Goal: Task Accomplishment & Management: Complete application form

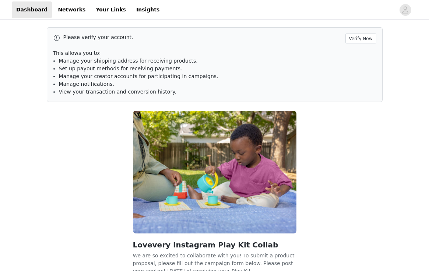
scroll to position [58, 0]
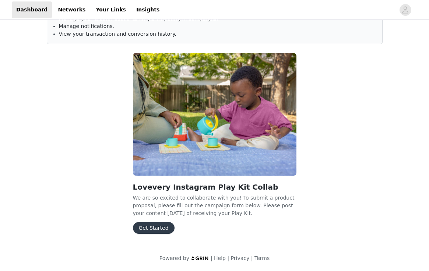
click at [158, 226] on button "Get Started" at bounding box center [154, 228] width 42 height 12
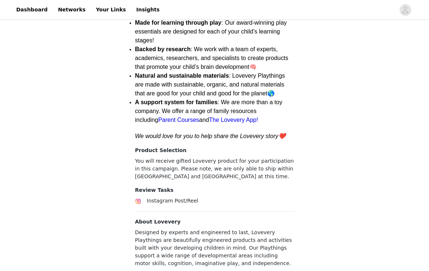
scroll to position [262, 0]
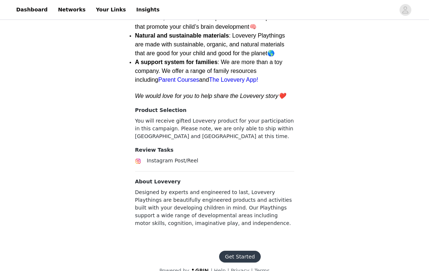
click at [241, 251] on button "Get Started" at bounding box center [240, 257] width 42 height 12
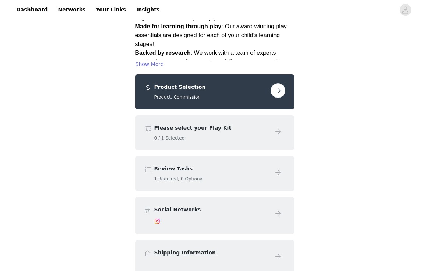
scroll to position [97, 0]
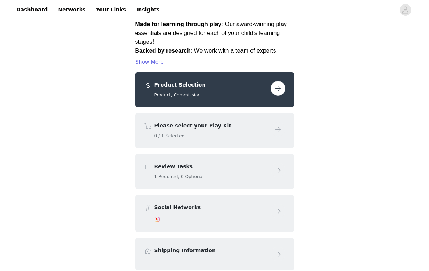
click at [269, 163] on div "Review Tasks 1 Required, 0 Optional" at bounding box center [215, 171] width 142 height 17
click at [276, 81] on button "button" at bounding box center [278, 88] width 15 height 15
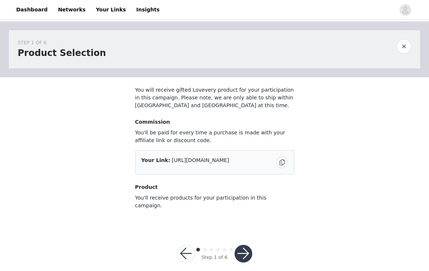
click at [244, 245] on button "button" at bounding box center [244, 254] width 18 height 18
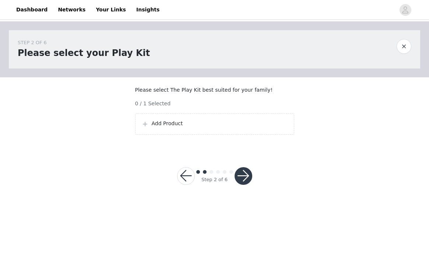
click at [208, 135] on div "Add Product" at bounding box center [214, 124] width 159 height 21
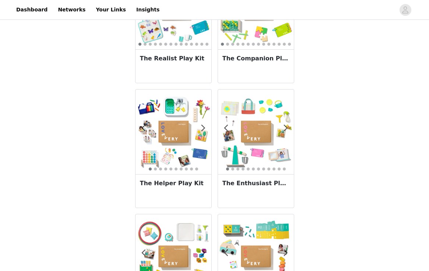
scroll to position [594, 0]
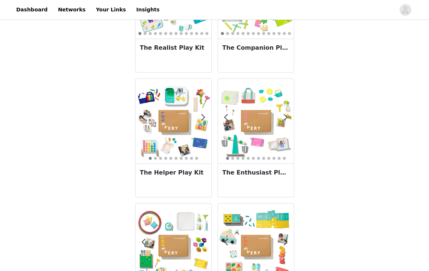
click at [185, 135] on img at bounding box center [174, 121] width 76 height 76
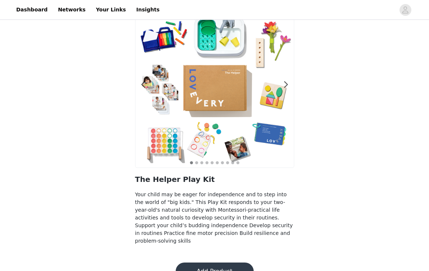
scroll to position [49, 0]
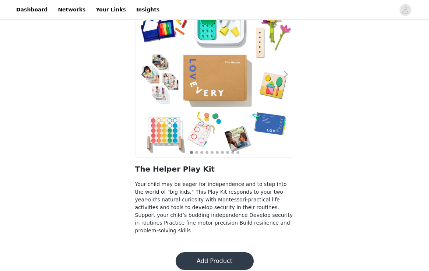
click at [282, 77] on div at bounding box center [281, 77] width 7 height 7
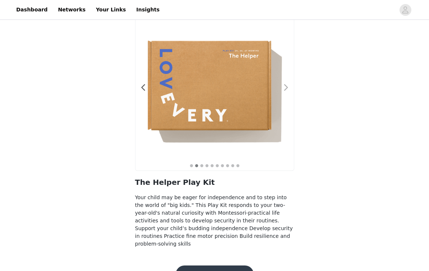
scroll to position [33, 0]
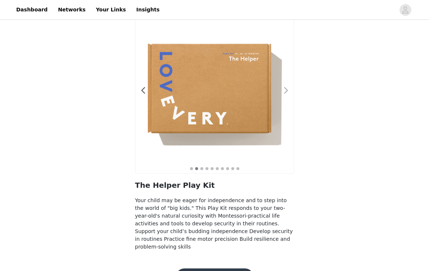
click at [285, 91] on span at bounding box center [286, 91] width 17 height 0
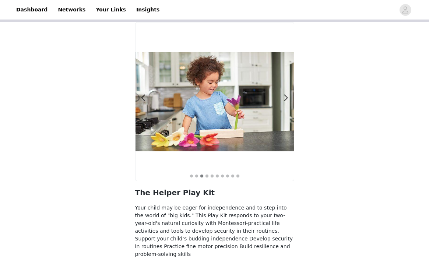
scroll to position [49, 0]
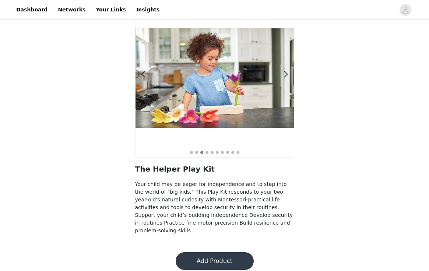
click at [227, 253] on button "Add Product" at bounding box center [215, 262] width 78 height 18
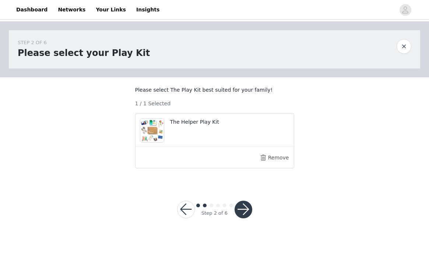
click at [245, 219] on button "button" at bounding box center [244, 210] width 18 height 18
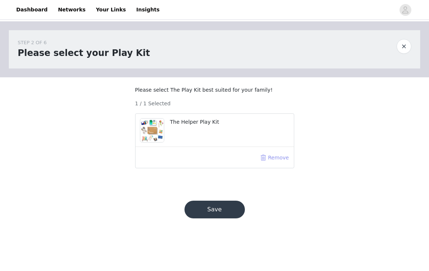
click at [278, 163] on button "Remove" at bounding box center [274, 158] width 29 height 12
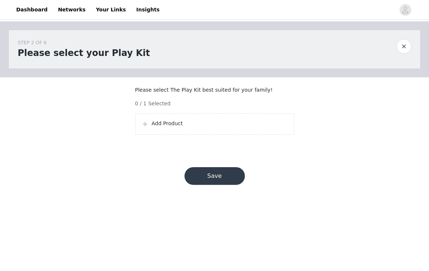
click at [193, 135] on div "Add Product" at bounding box center [214, 124] width 159 height 21
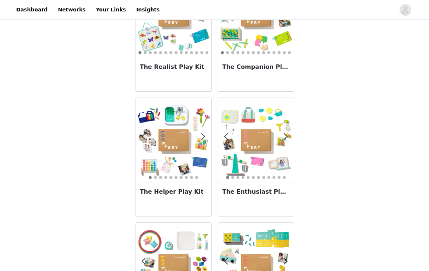
scroll to position [573, 0]
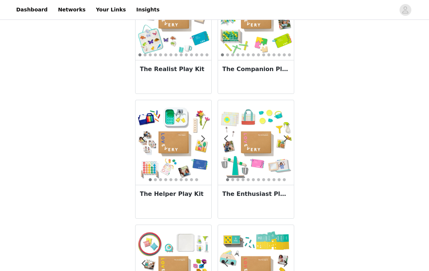
click at [261, 148] on img at bounding box center [256, 143] width 76 height 76
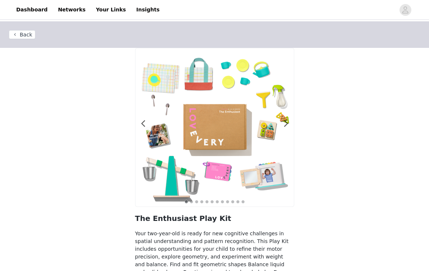
scroll to position [49, 0]
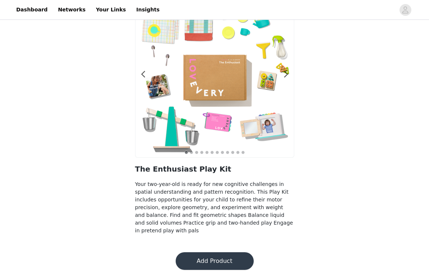
click at [230, 253] on button "Add Product" at bounding box center [215, 262] width 78 height 18
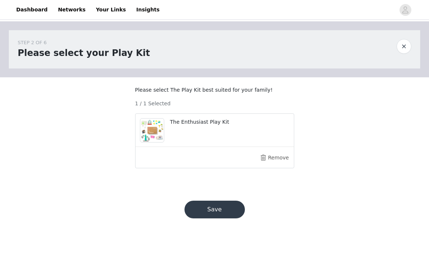
click at [183, 136] on div "The Enthusiast Play Kit" at bounding box center [215, 130] width 159 height 33
click at [212, 218] on button "Save" at bounding box center [215, 210] width 60 height 18
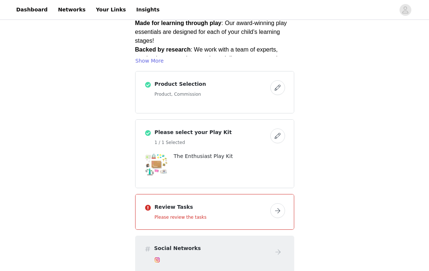
scroll to position [101, 0]
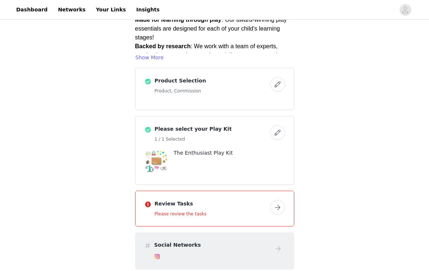
click at [193, 149] on div "The Enthusiast Play Kit" at bounding box center [215, 161] width 141 height 24
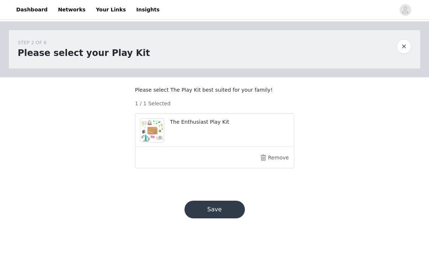
click at [196, 129] on div "The Enthusiast Play Kit" at bounding box center [229, 123] width 119 height 11
click at [268, 162] on button "Remove" at bounding box center [274, 158] width 29 height 12
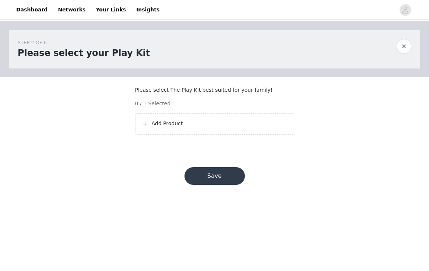
click at [180, 125] on div "Add Product" at bounding box center [214, 124] width 159 height 21
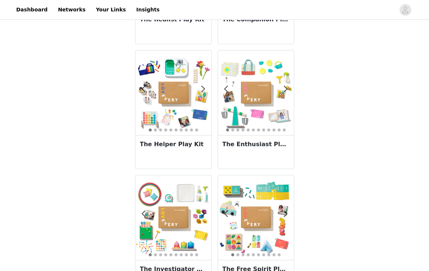
scroll to position [622, 0]
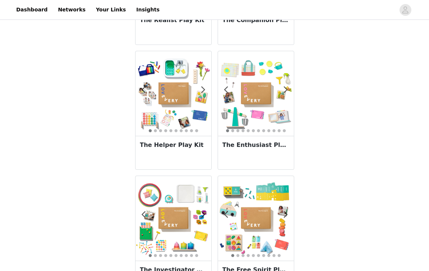
click at [252, 67] on img at bounding box center [256, 94] width 76 height 76
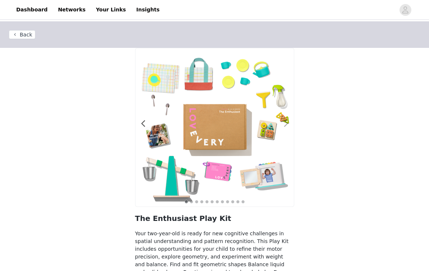
click at [286, 124] on span at bounding box center [286, 124] width 17 height 0
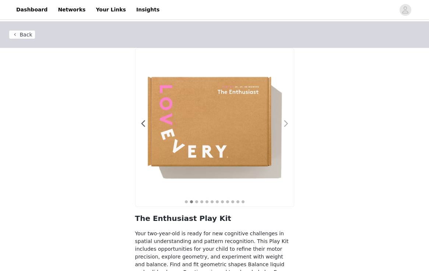
click at [286, 124] on span at bounding box center [286, 124] width 17 height 0
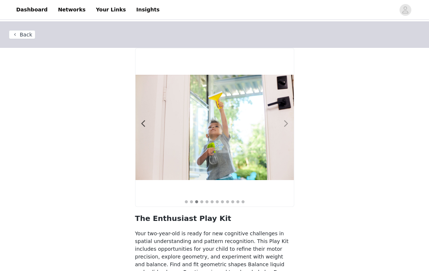
click at [286, 124] on span at bounding box center [286, 124] width 17 height 0
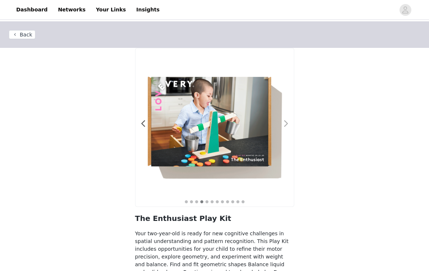
click at [286, 124] on span at bounding box center [286, 124] width 17 height 0
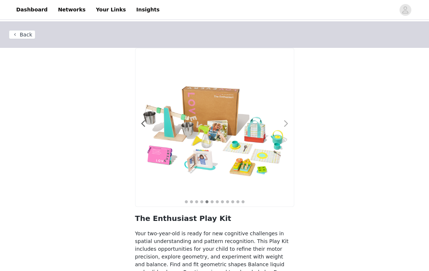
click at [286, 124] on span at bounding box center [286, 124] width 17 height 0
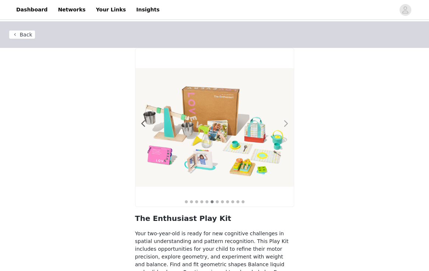
click at [286, 124] on span at bounding box center [286, 124] width 17 height 0
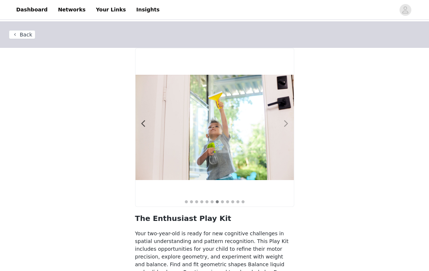
click at [286, 124] on span at bounding box center [286, 124] width 17 height 0
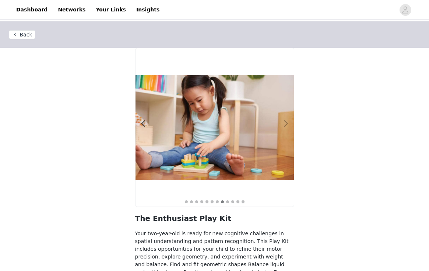
click at [286, 124] on span at bounding box center [286, 124] width 17 height 0
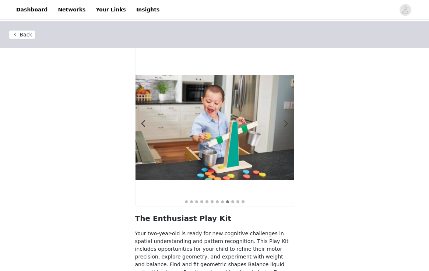
click at [286, 124] on span at bounding box center [286, 124] width 17 height 0
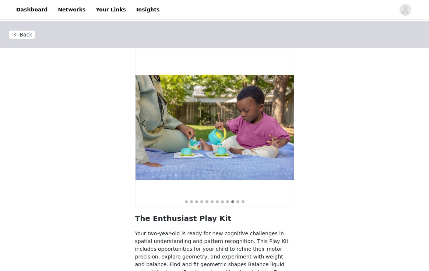
click at [286, 124] on span at bounding box center [286, 124] width 17 height 0
